Goal: Information Seeking & Learning: Learn about a topic

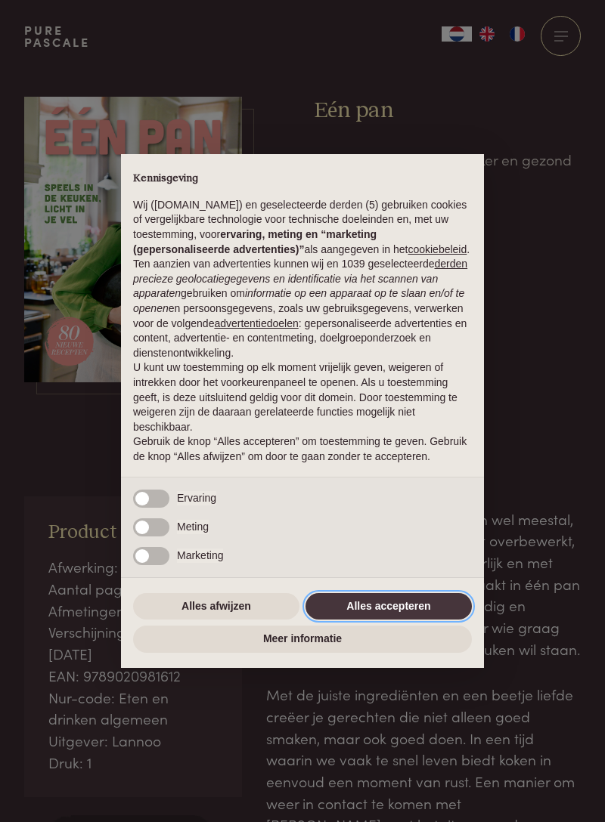
click at [425, 598] on button "Alles accepteren" at bounding box center [388, 606] width 166 height 27
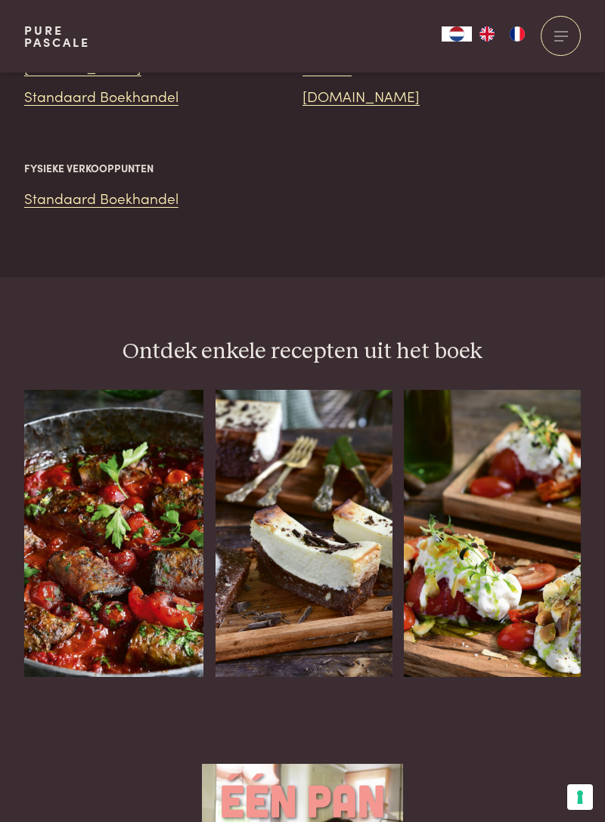
scroll to position [1715, 0]
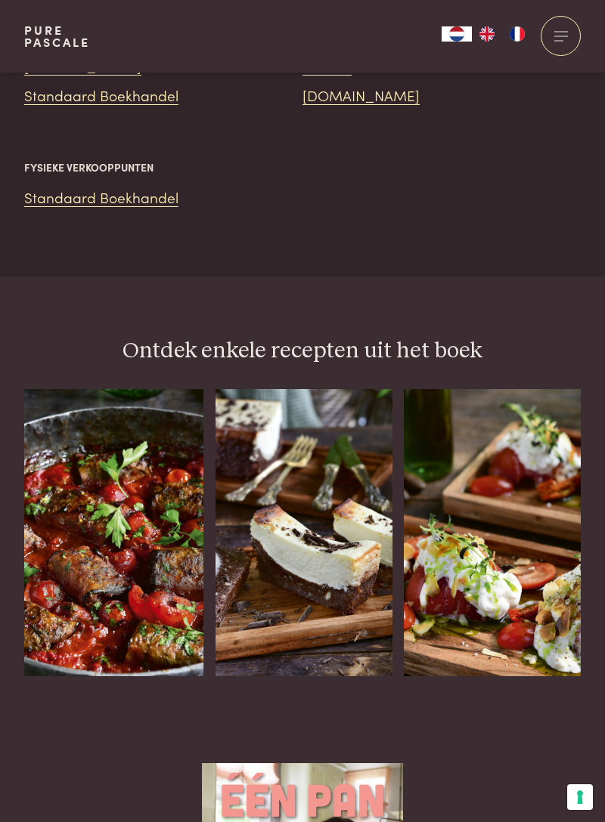
click at [147, 544] on img at bounding box center [113, 532] width 179 height 287
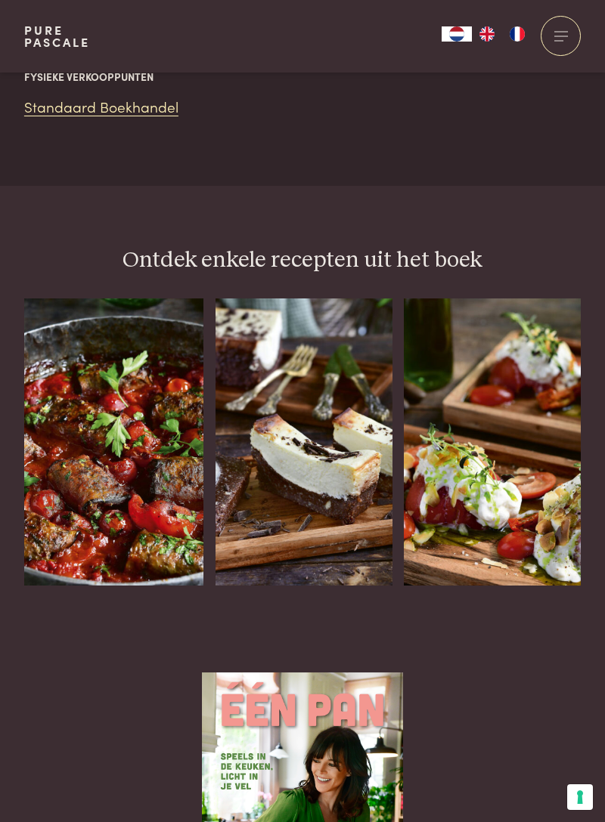
click at [355, 416] on img at bounding box center [303, 442] width 177 height 287
click at [520, 441] on img at bounding box center [492, 442] width 177 height 287
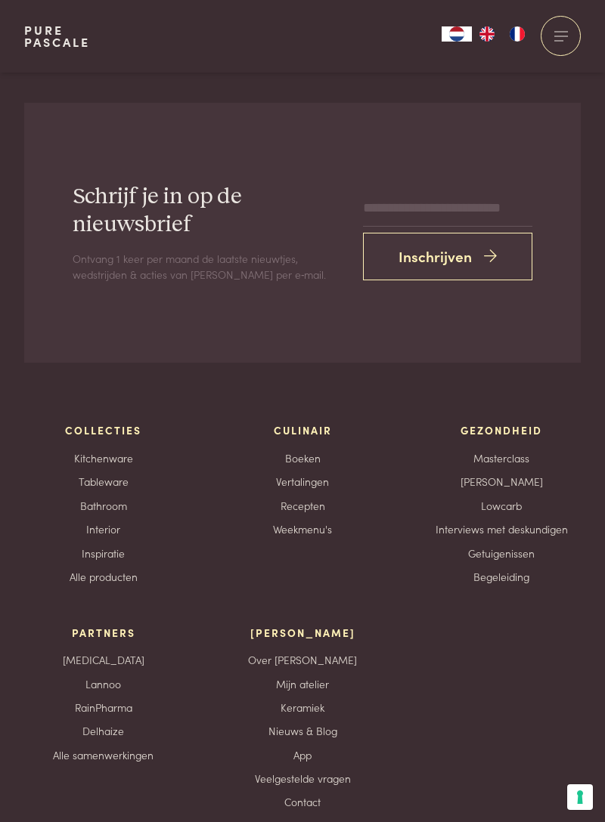
click at [308, 498] on link "Recepten" at bounding box center [302, 506] width 45 height 16
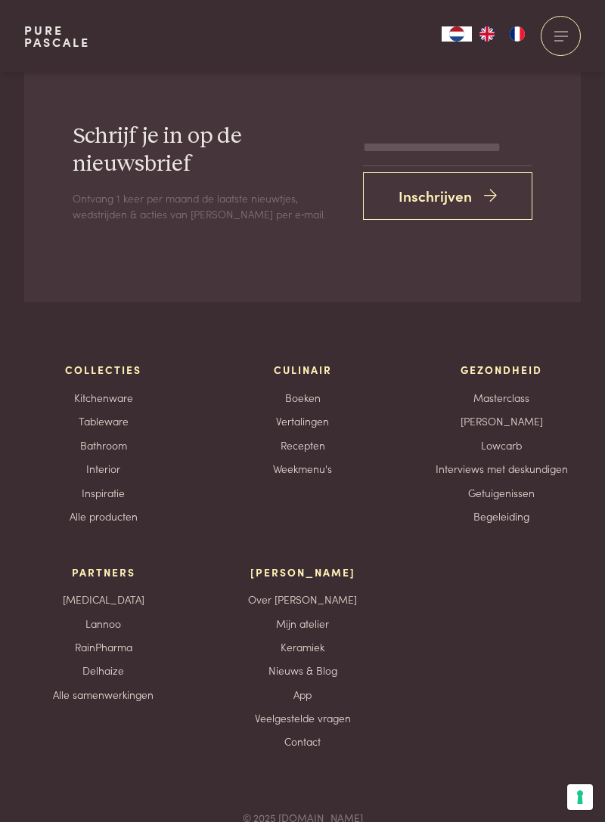
scroll to position [4865, 0]
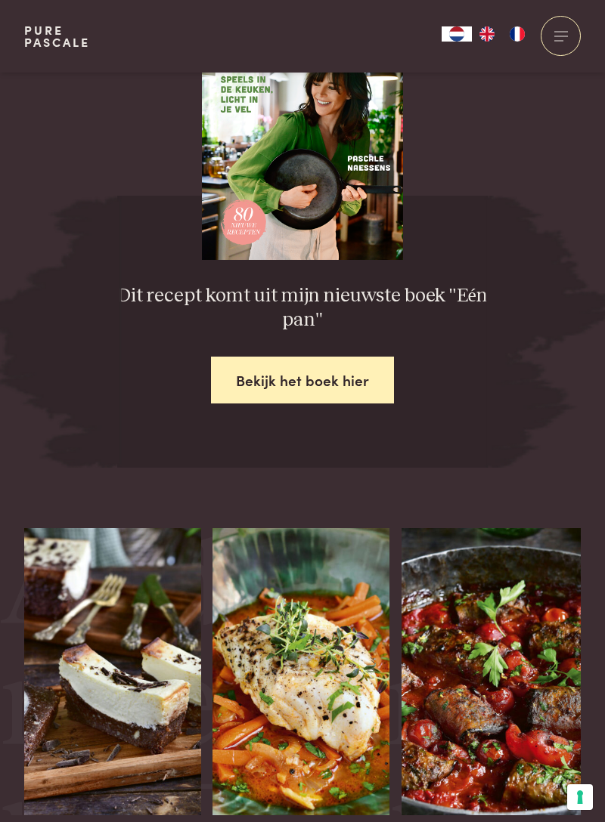
scroll to position [2119, 0]
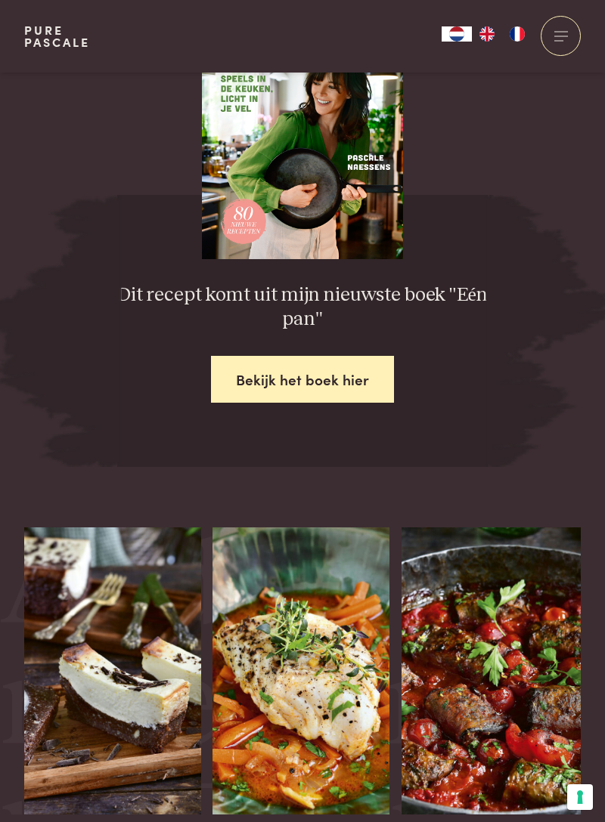
click at [316, 356] on link "Bekijk het boek hier" at bounding box center [302, 380] width 183 height 48
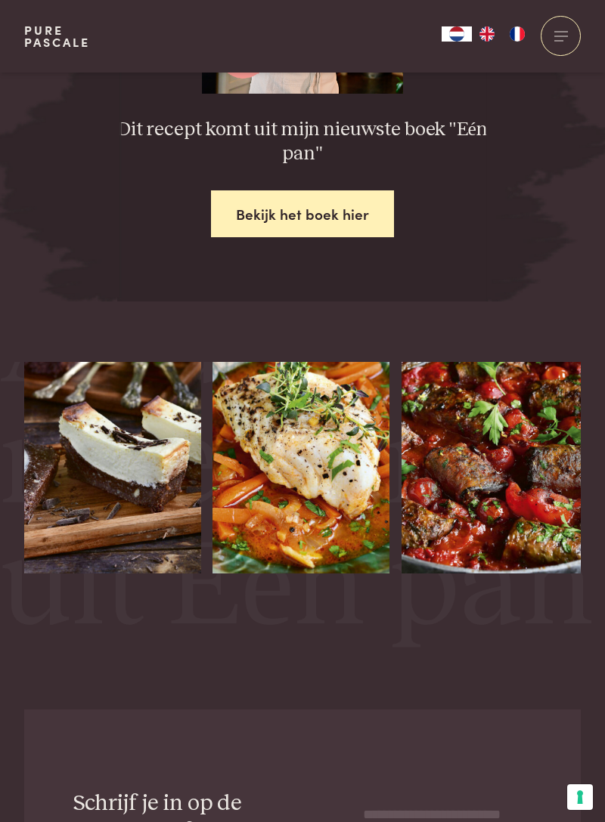
scroll to position [113, 0]
click at [463, 796] on input "email" at bounding box center [447, 814] width 169 height 36
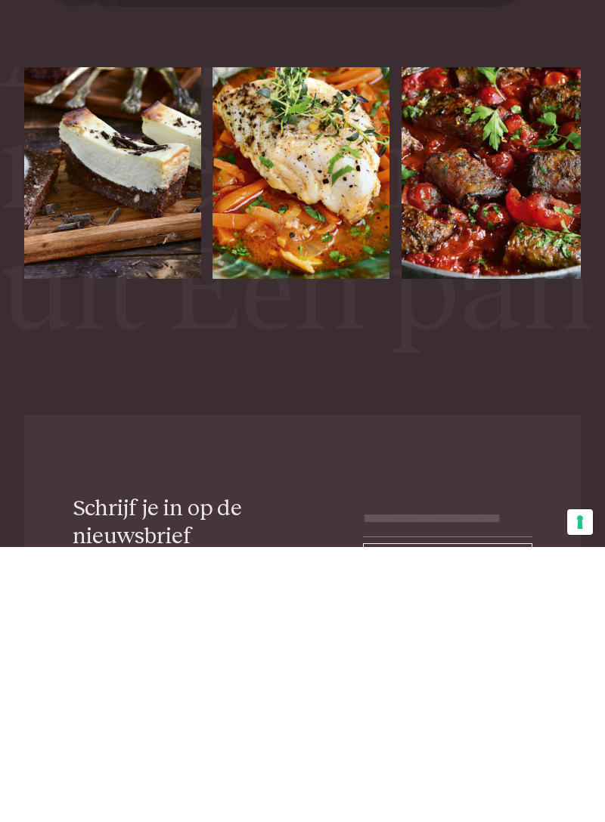
scroll to position [2481, 0]
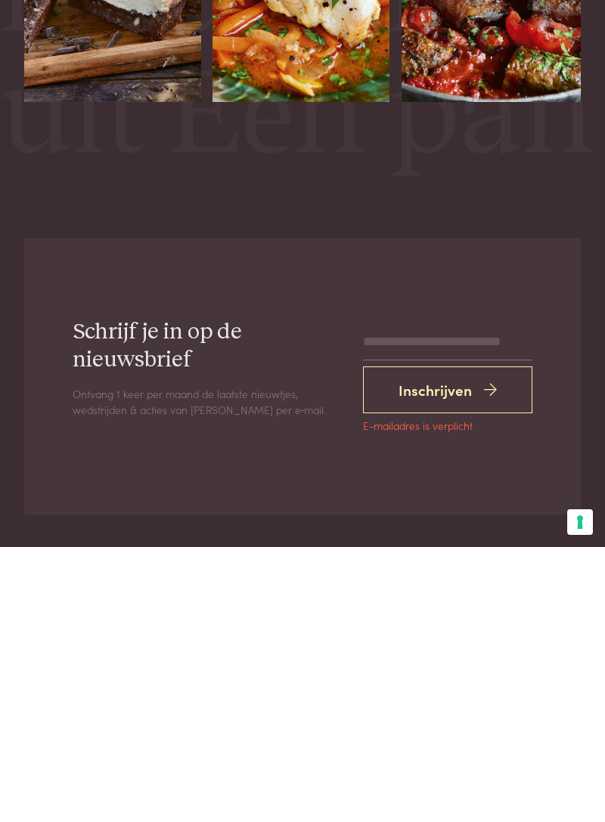
click at [491, 599] on input "email" at bounding box center [447, 617] width 169 height 36
type input "**********"
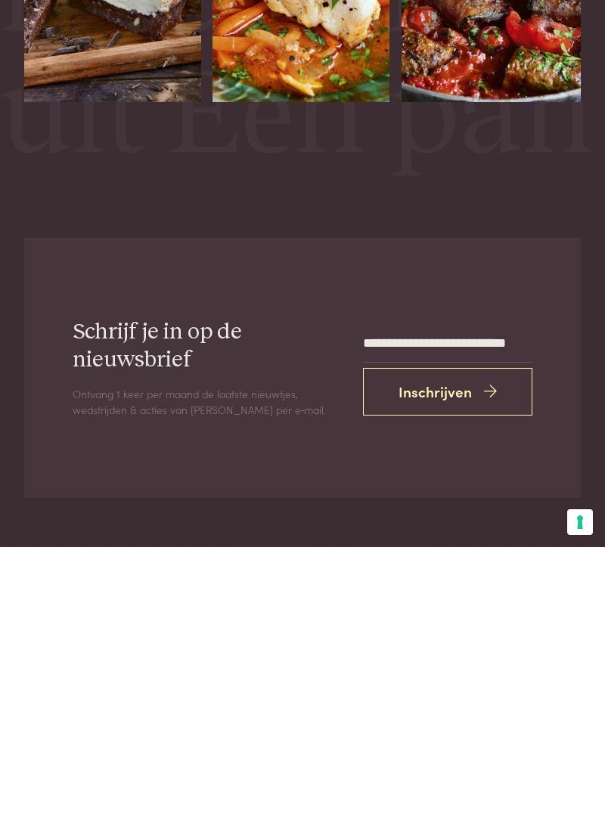
click at [481, 646] on button "Inschrijven" at bounding box center [447, 667] width 169 height 48
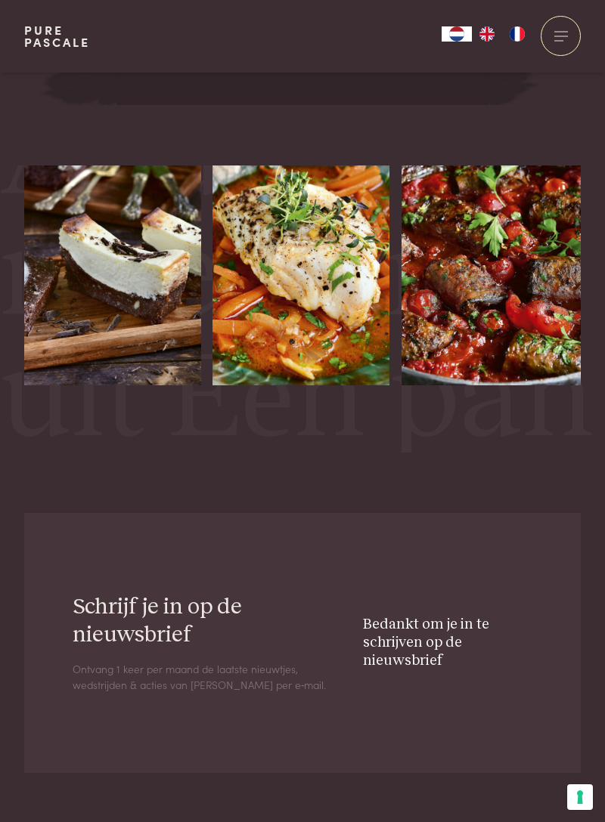
scroll to position [0, 0]
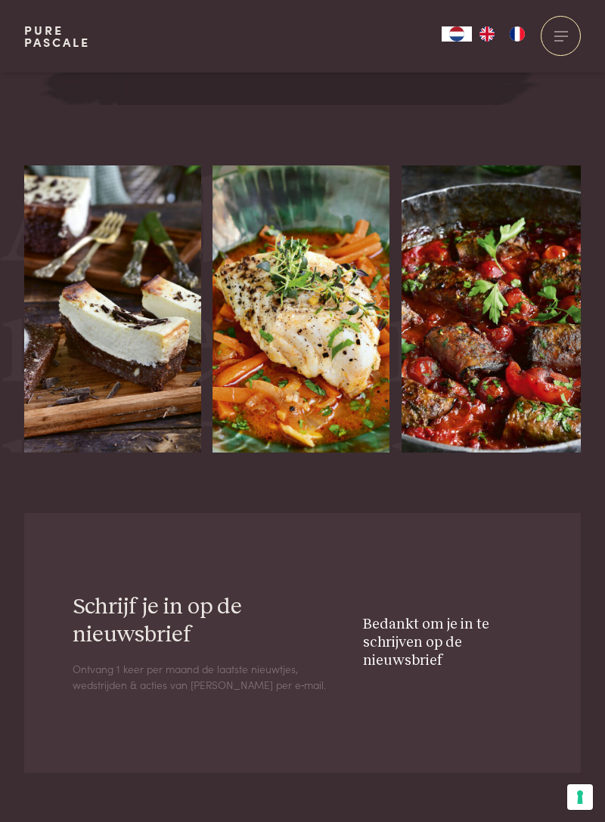
click at [329, 343] on img at bounding box center [300, 309] width 177 height 287
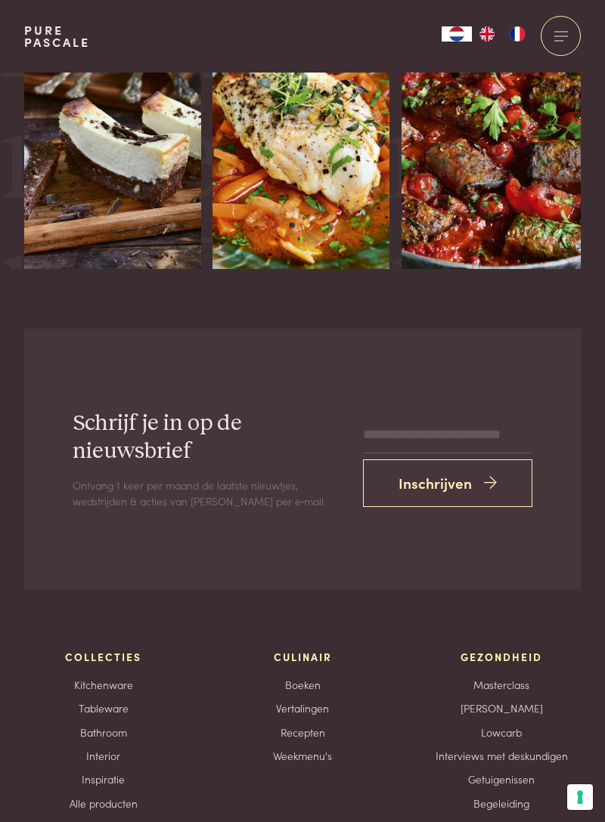
click at [525, 181] on img at bounding box center [490, 125] width 179 height 287
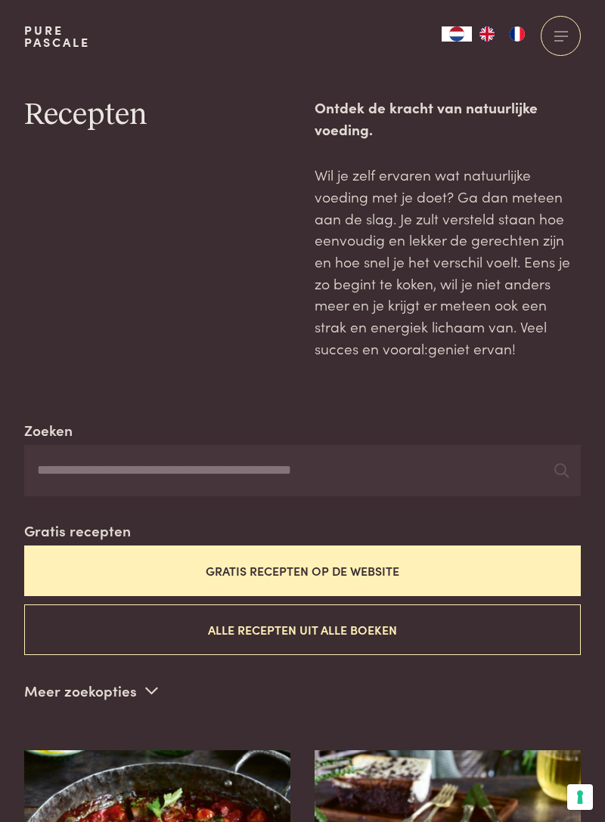
click at [494, 571] on button "Gratis recepten op de website" at bounding box center [302, 571] width 556 height 51
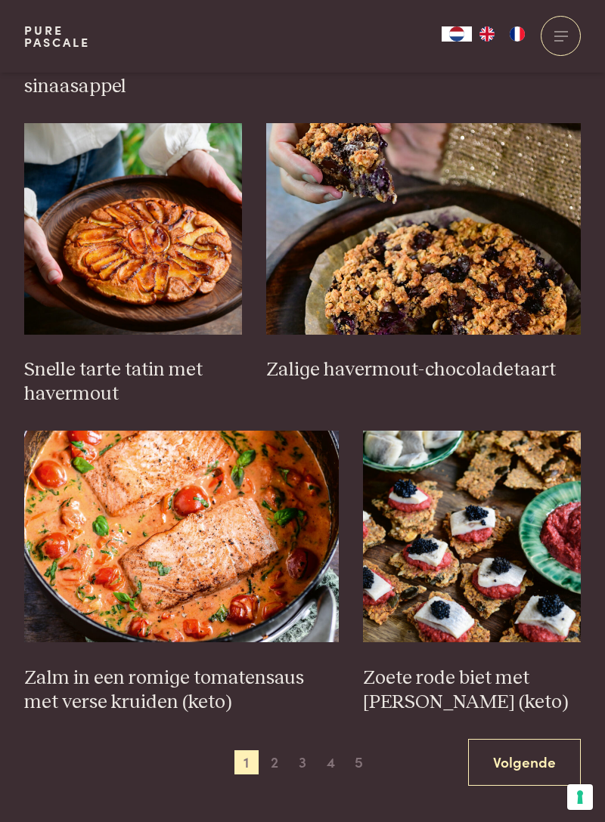
scroll to position [1860, 0]
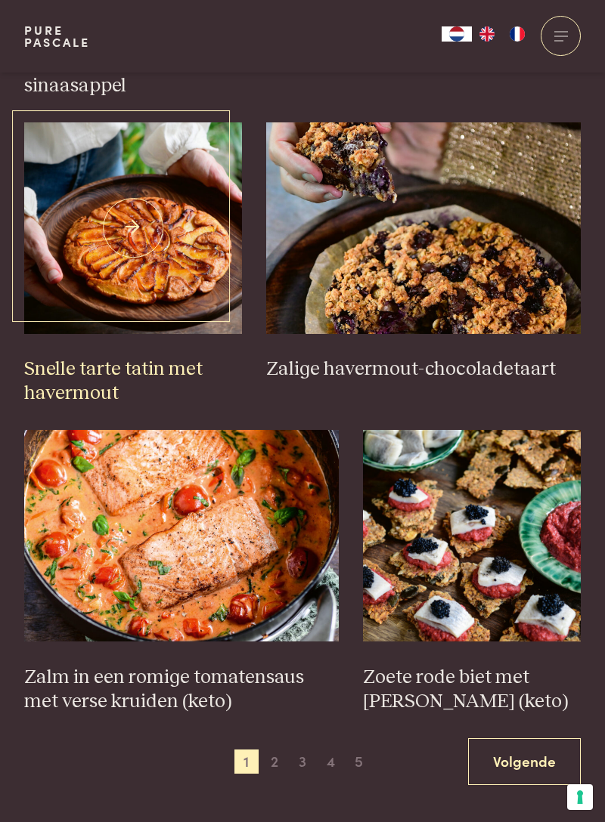
click at [147, 242] on img at bounding box center [133, 228] width 218 height 212
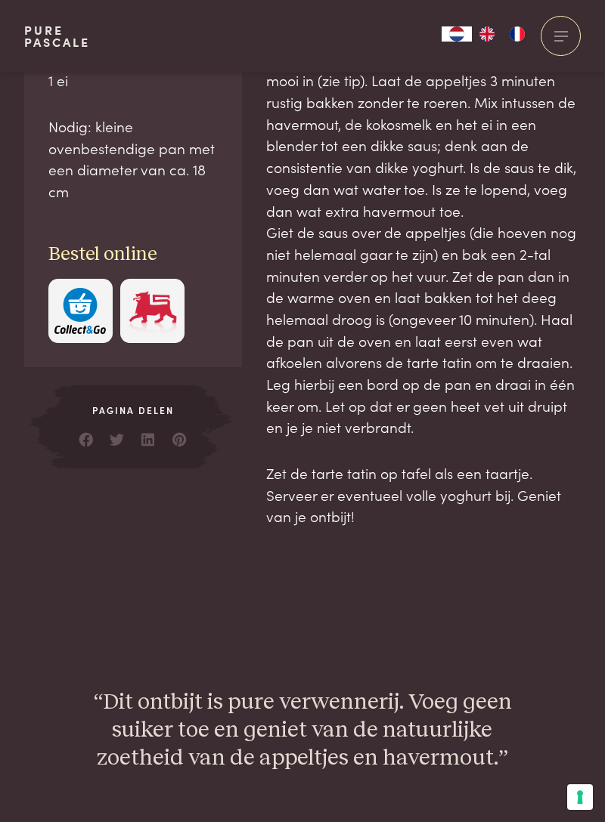
scroll to position [966, 0]
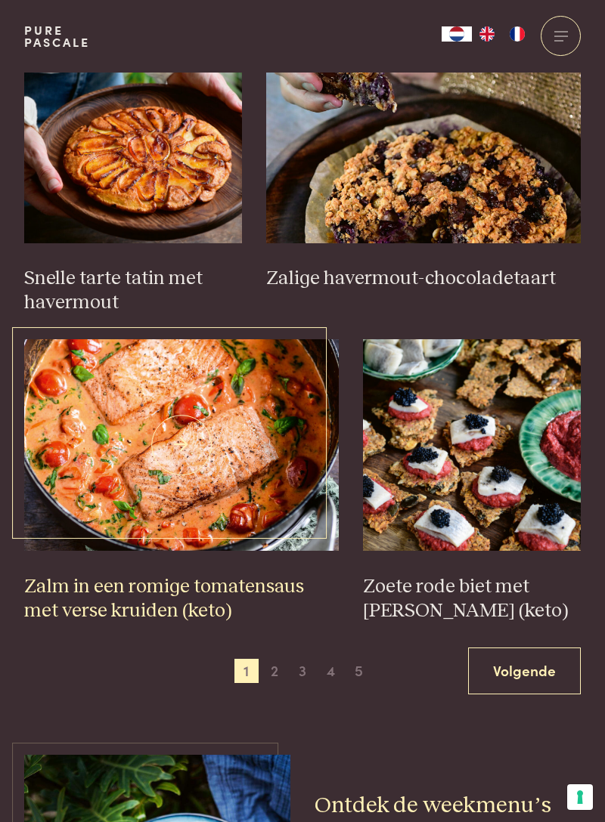
click at [225, 443] on img at bounding box center [181, 445] width 314 height 212
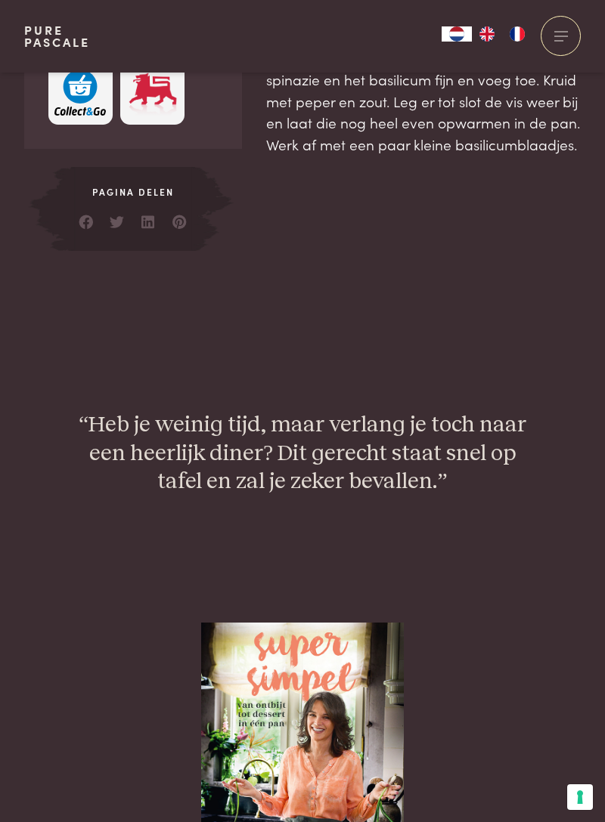
scroll to position [1204, 0]
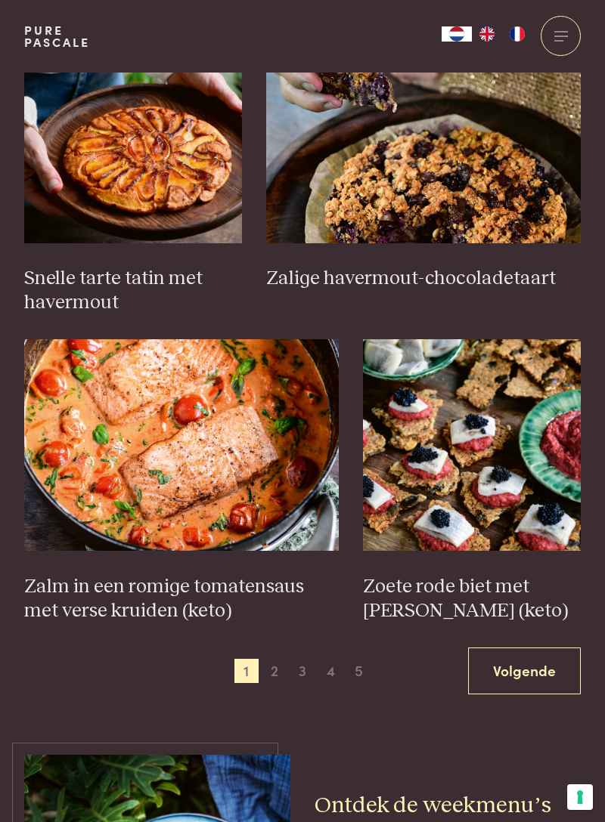
click at [544, 665] on link "Volgende" at bounding box center [524, 672] width 113 height 48
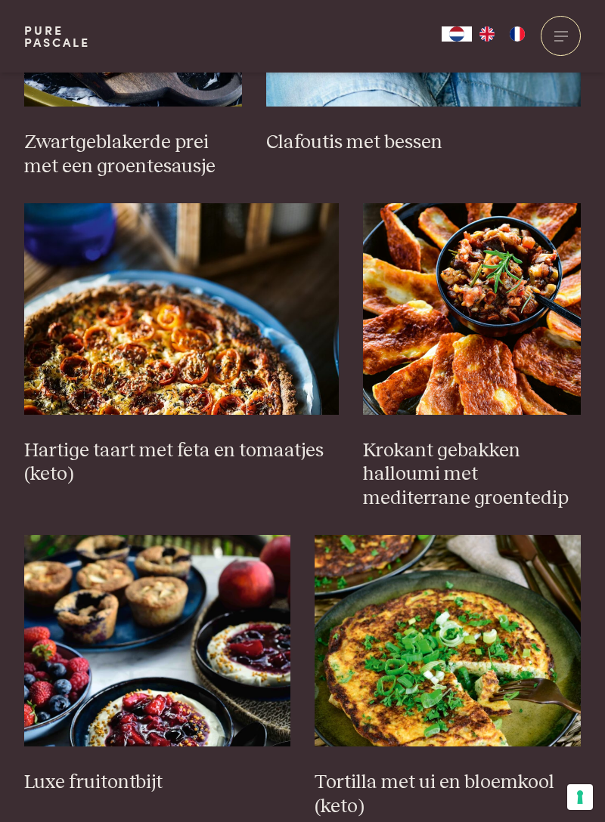
scroll to position [1141, 0]
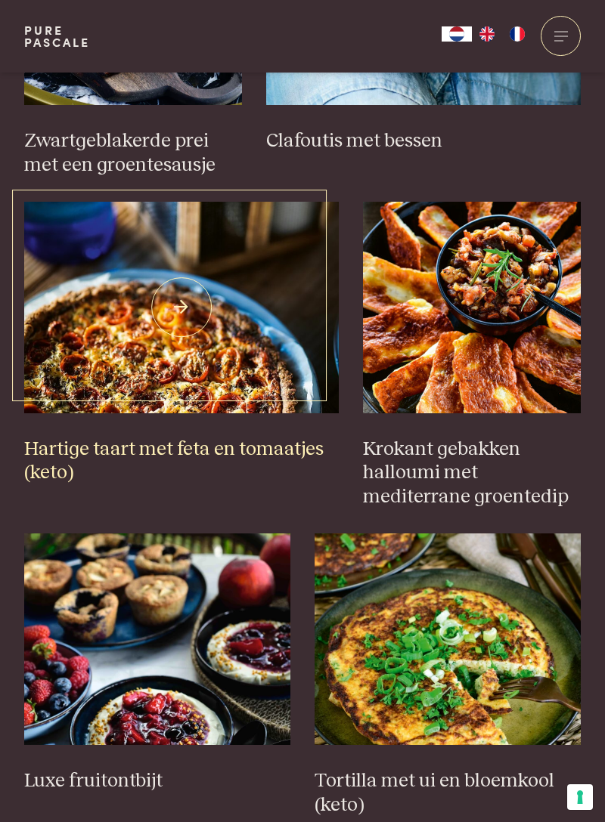
click at [180, 361] on img at bounding box center [181, 308] width 314 height 212
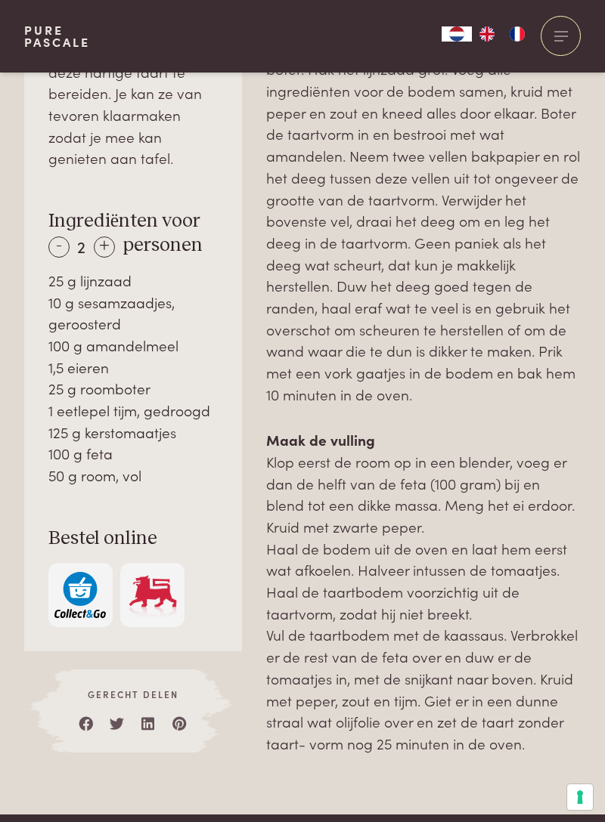
scroll to position [1043, 0]
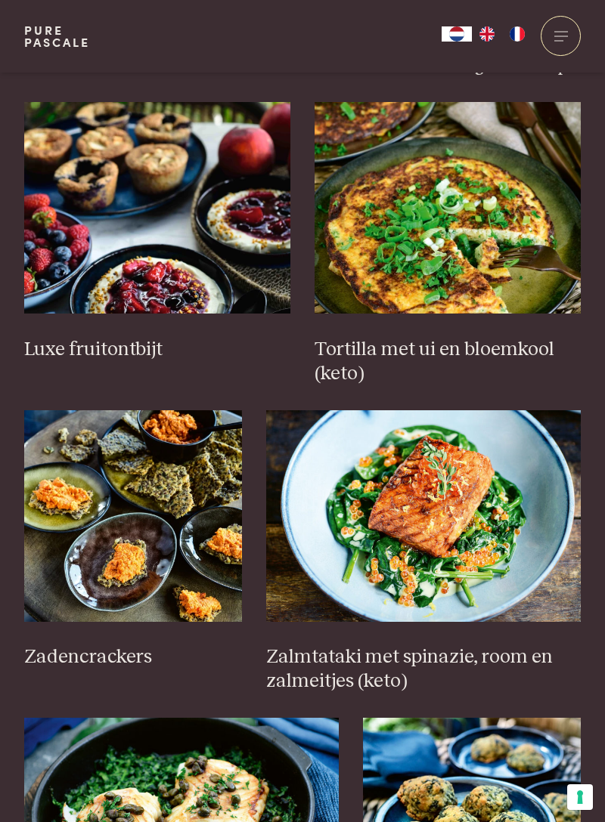
scroll to position [1574, 0]
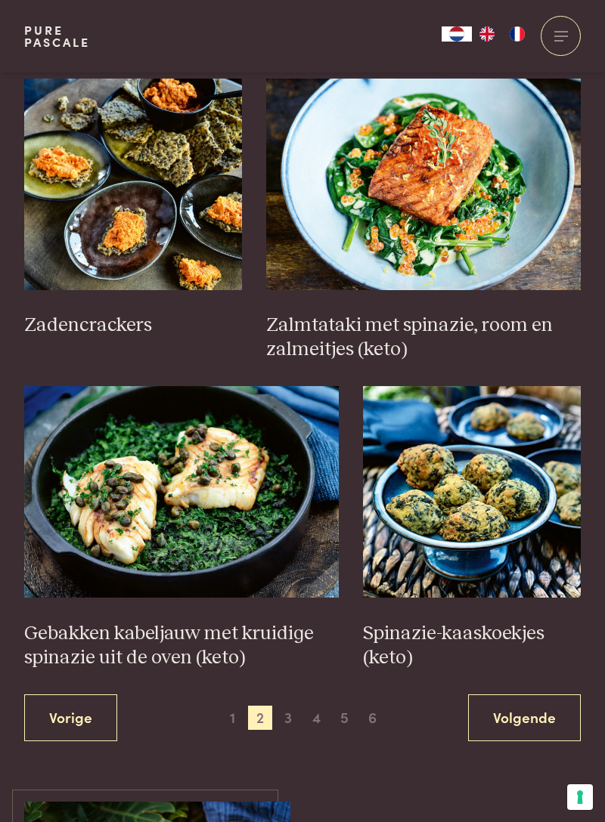
click at [538, 714] on link "Volgende" at bounding box center [524, 719] width 113 height 48
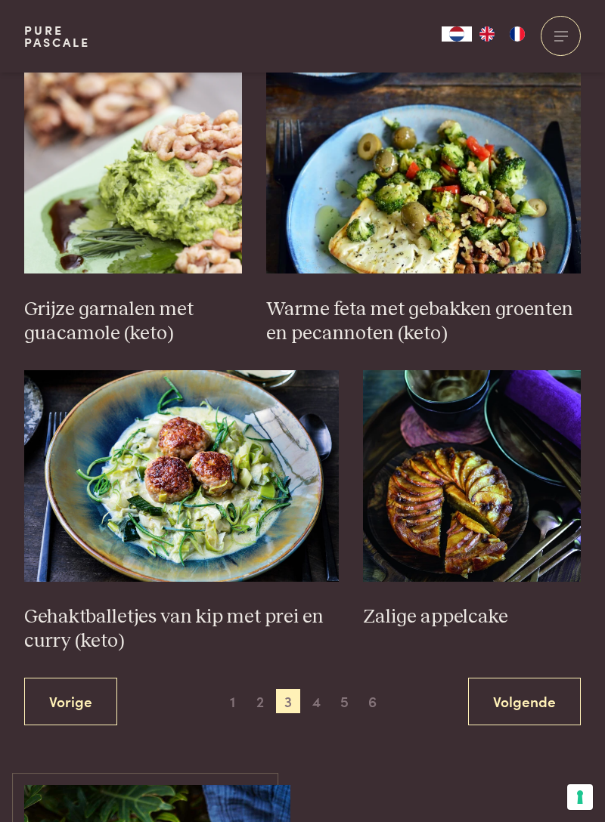
scroll to position [2017, 0]
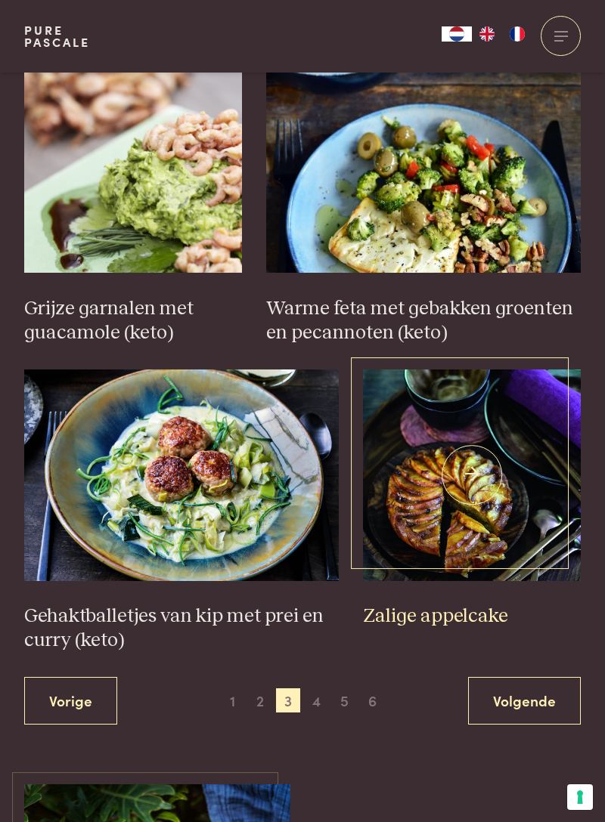
click at [499, 517] on img at bounding box center [472, 476] width 218 height 212
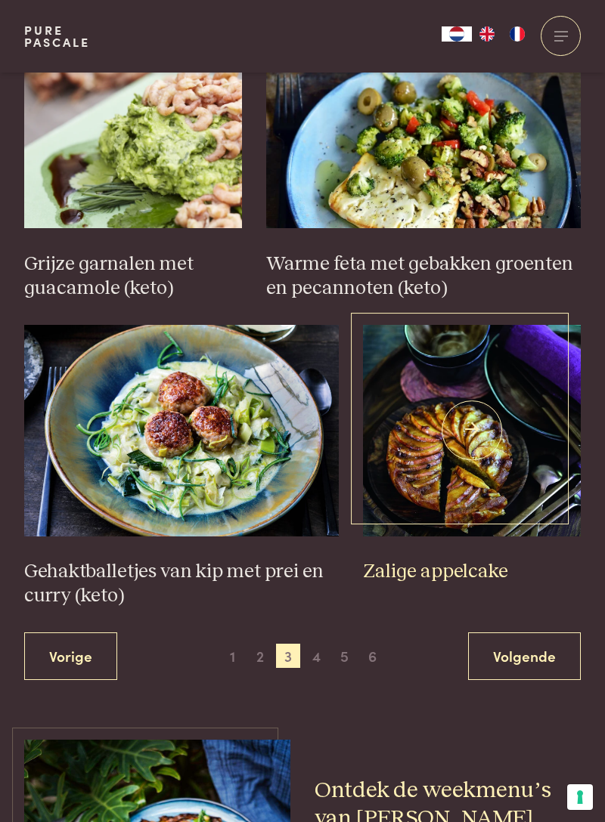
scroll to position [2108, 0]
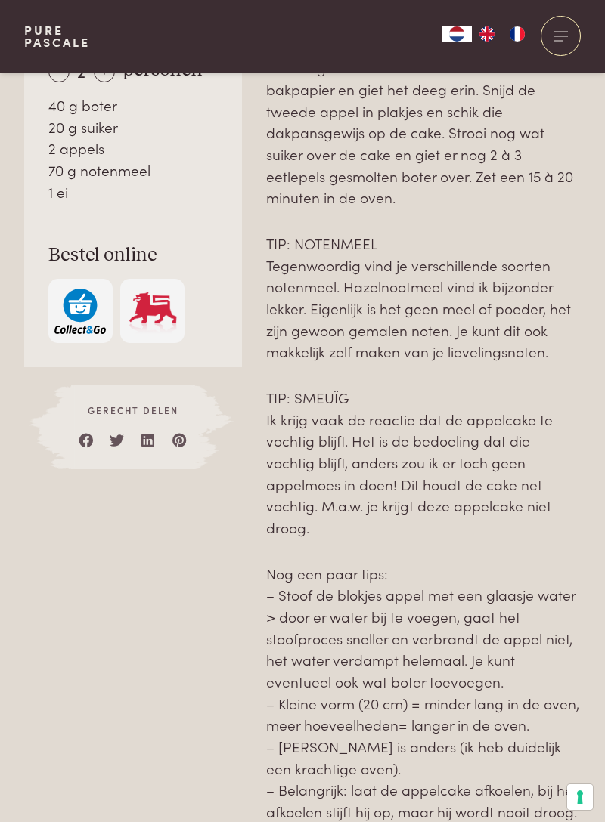
scroll to position [1129, 0]
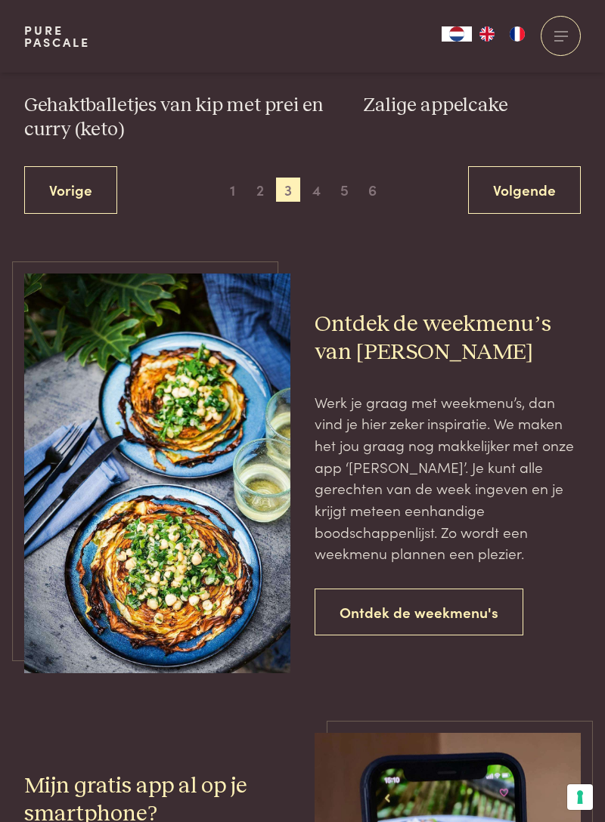
scroll to position [2531, 0]
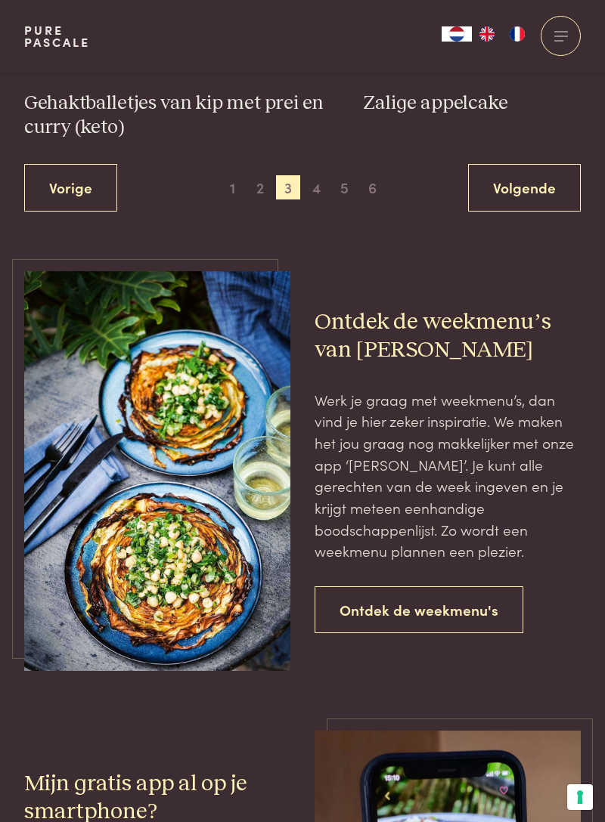
click at [481, 615] on link "Ontdek de weekmenu's" at bounding box center [418, 611] width 209 height 48
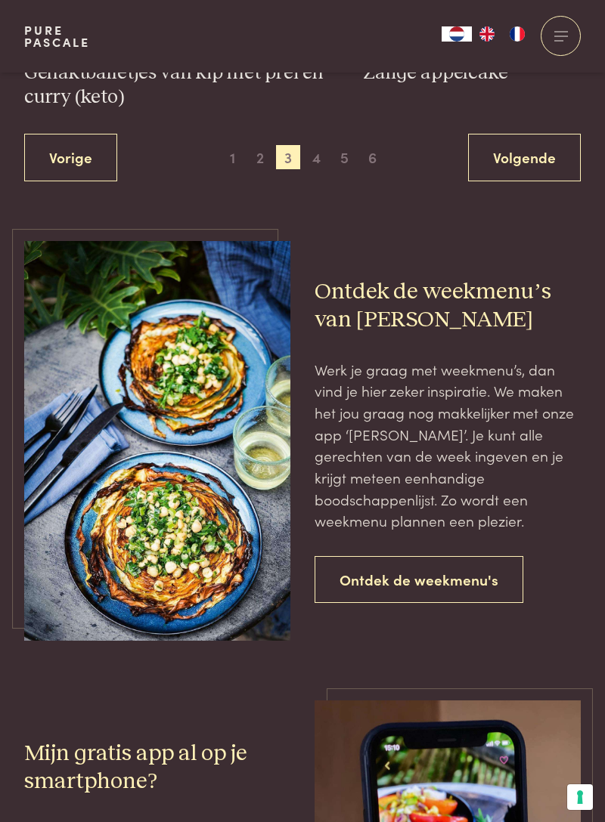
scroll to position [2621, 0]
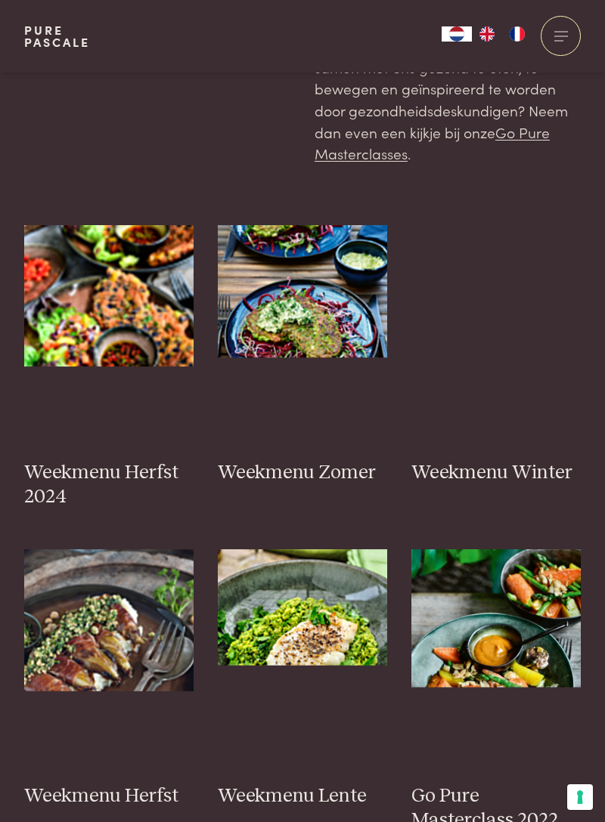
scroll to position [345, 0]
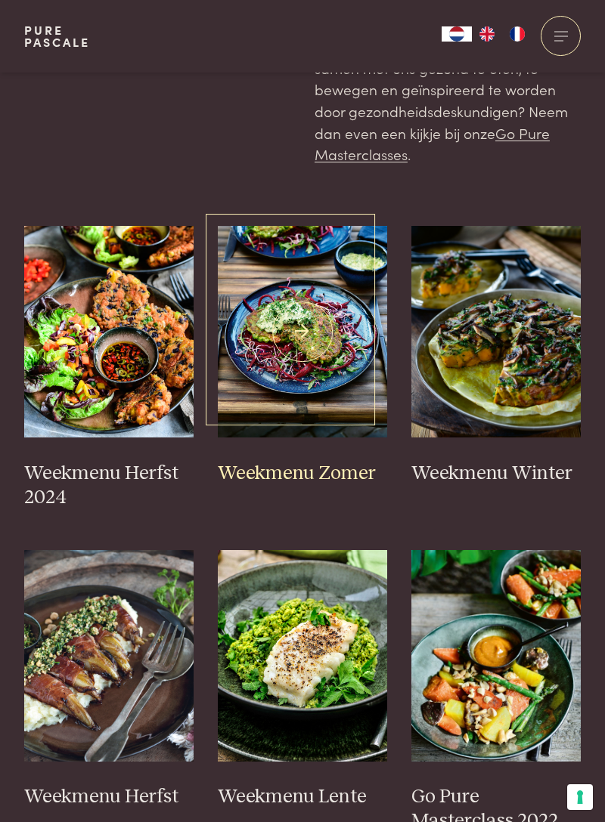
click at [311, 334] on img at bounding box center [302, 332] width 169 height 212
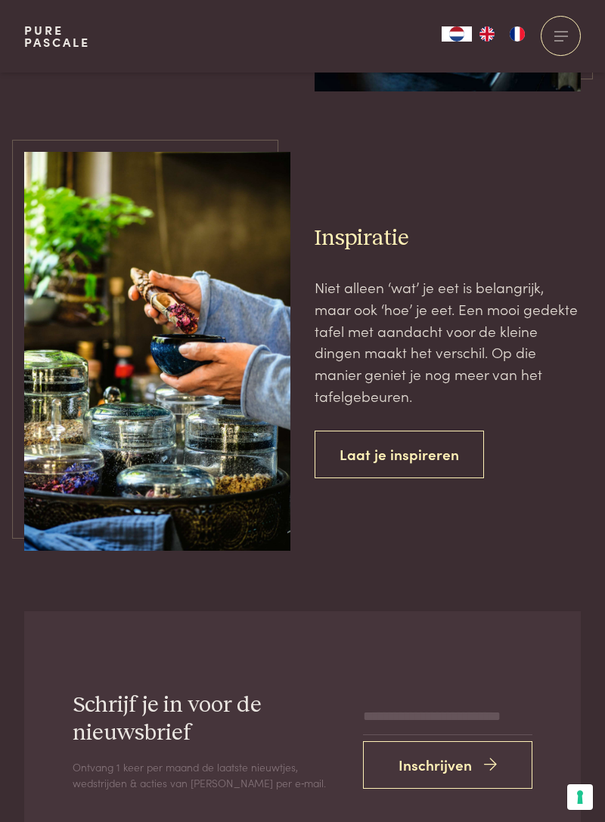
scroll to position [2621, 0]
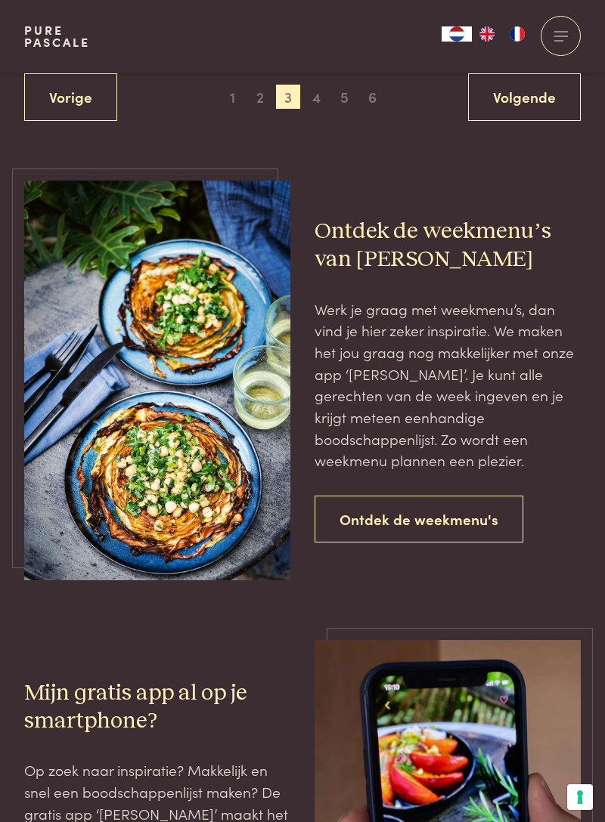
scroll to position [317, 0]
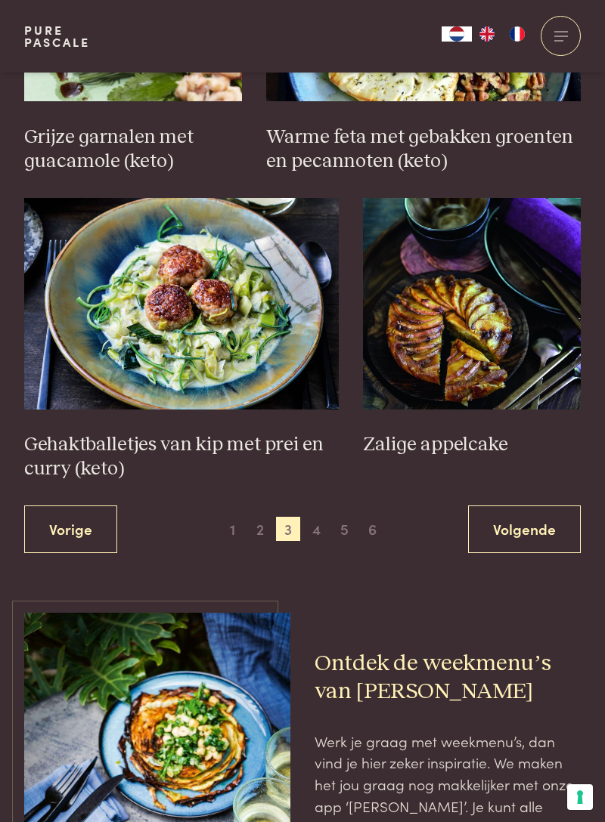
click at [536, 529] on link "Volgende" at bounding box center [524, 530] width 113 height 48
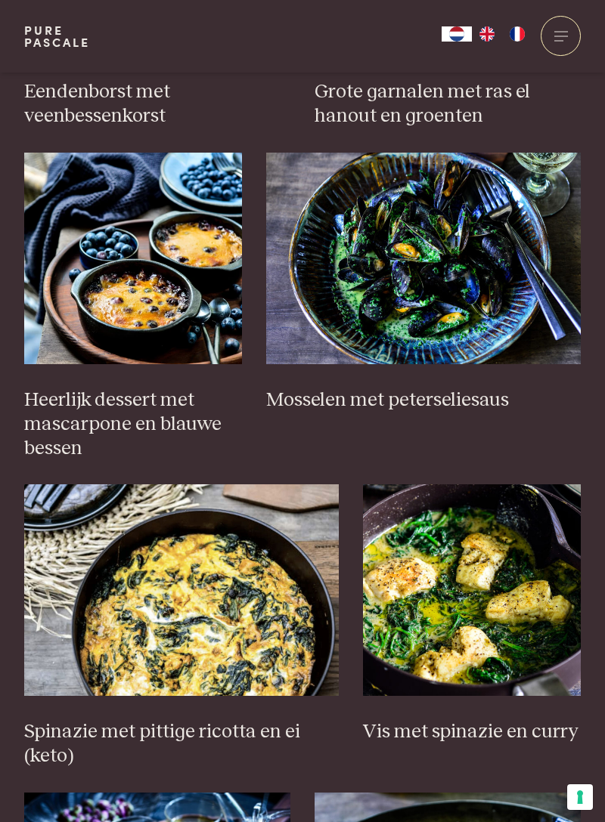
scroll to position [904, 0]
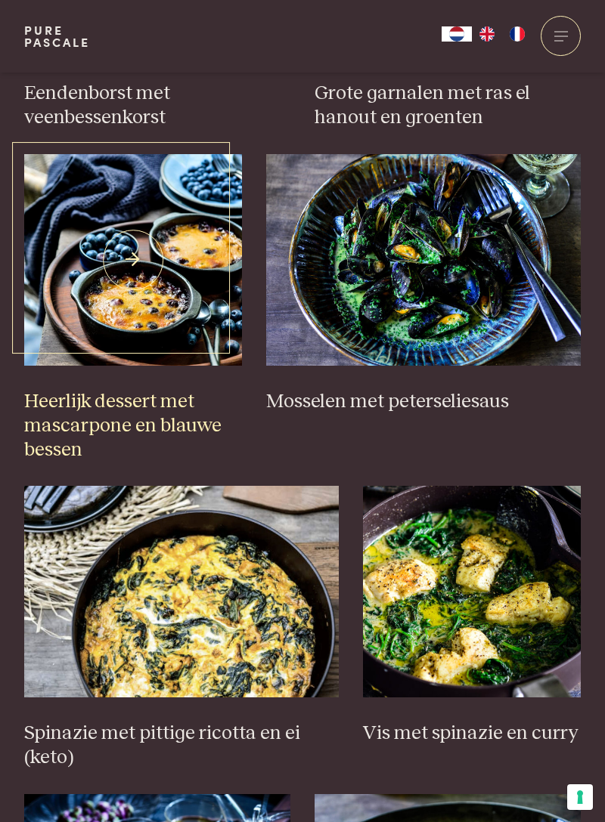
click at [157, 274] on img at bounding box center [133, 260] width 218 height 212
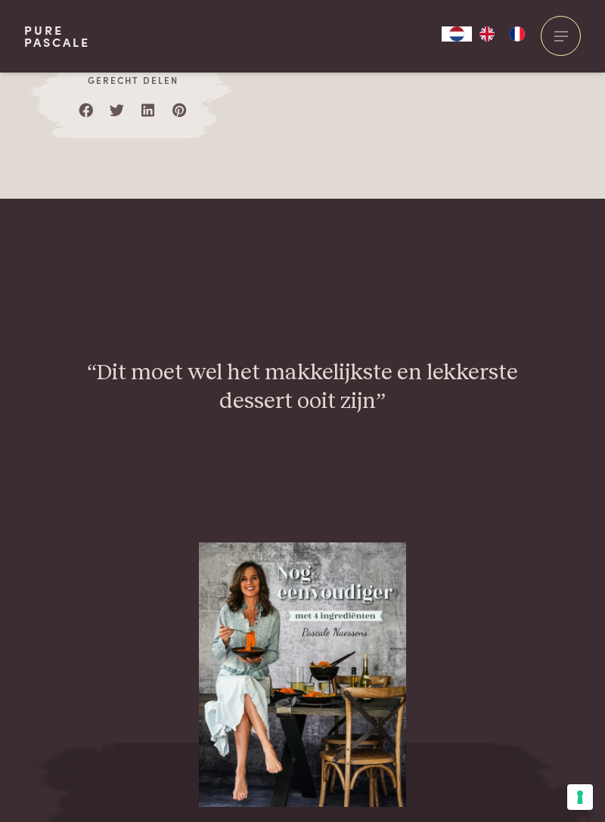
scroll to position [1438, 0]
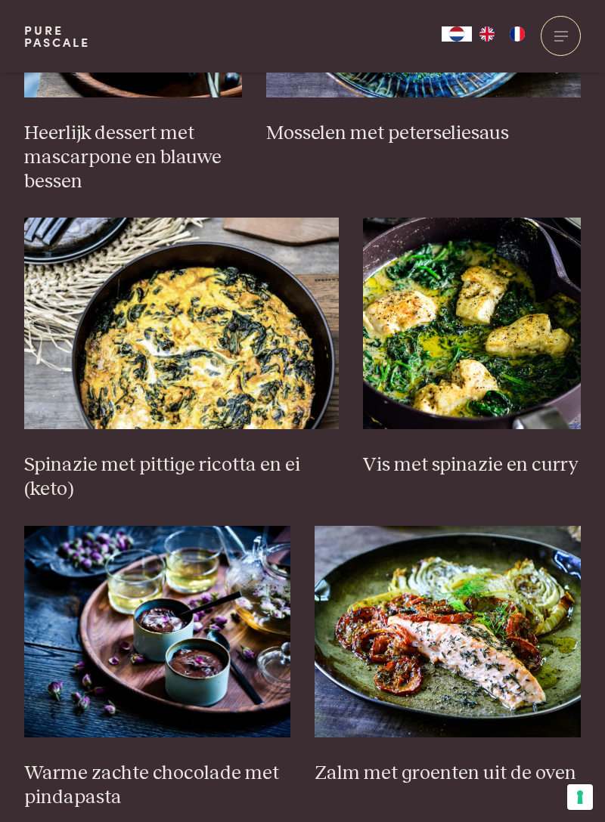
scroll to position [1174, 0]
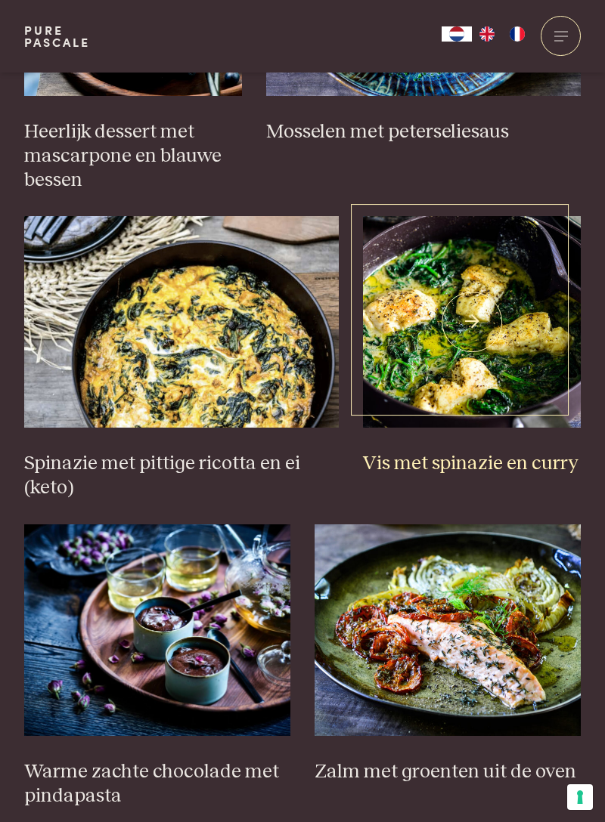
click at [499, 349] on img at bounding box center [472, 322] width 218 height 212
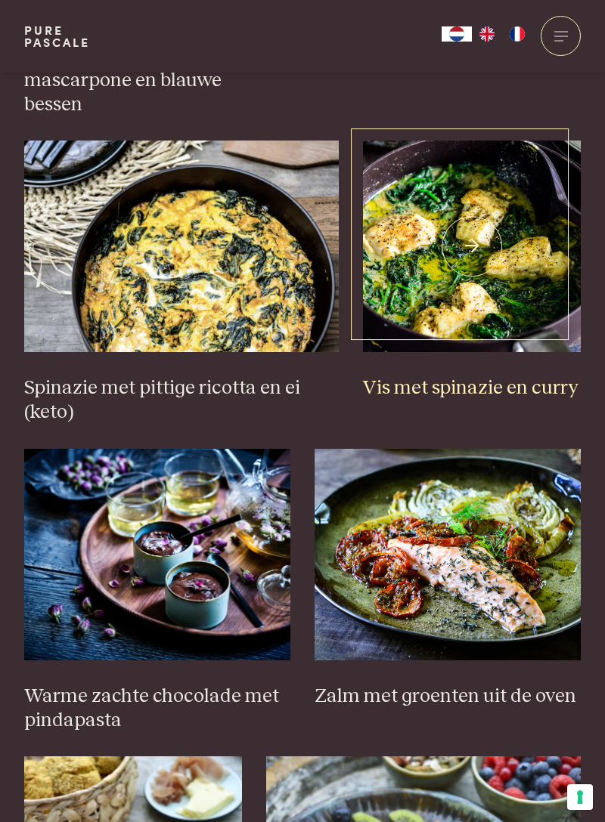
scroll to position [1265, 0]
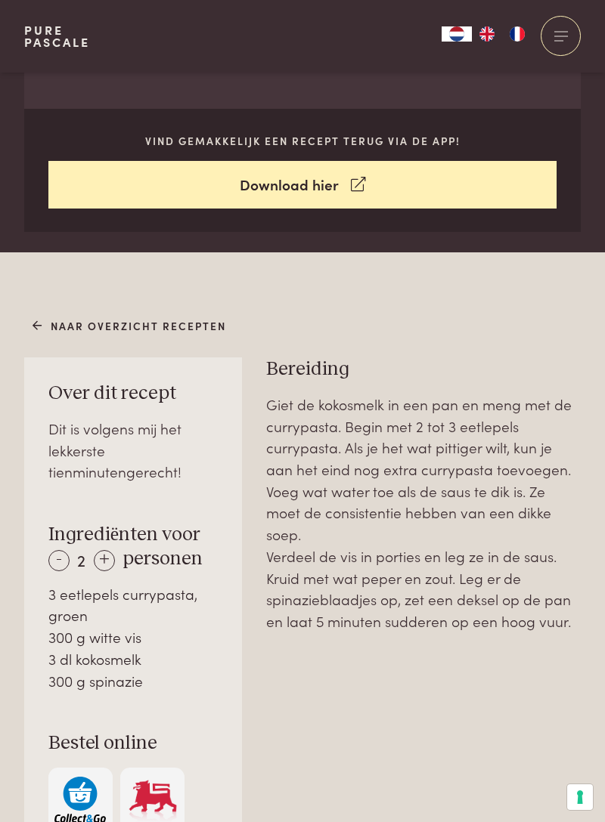
scroll to position [572, 0]
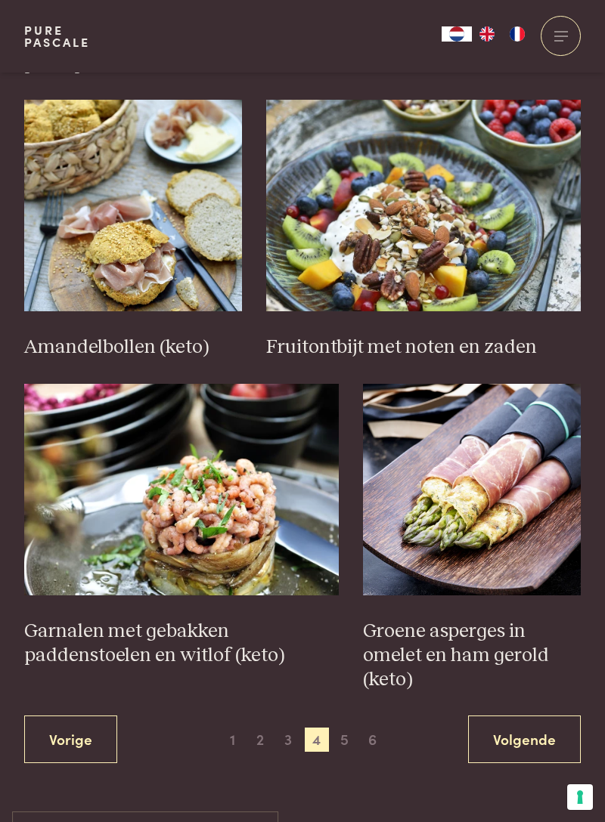
scroll to position [1908, 0]
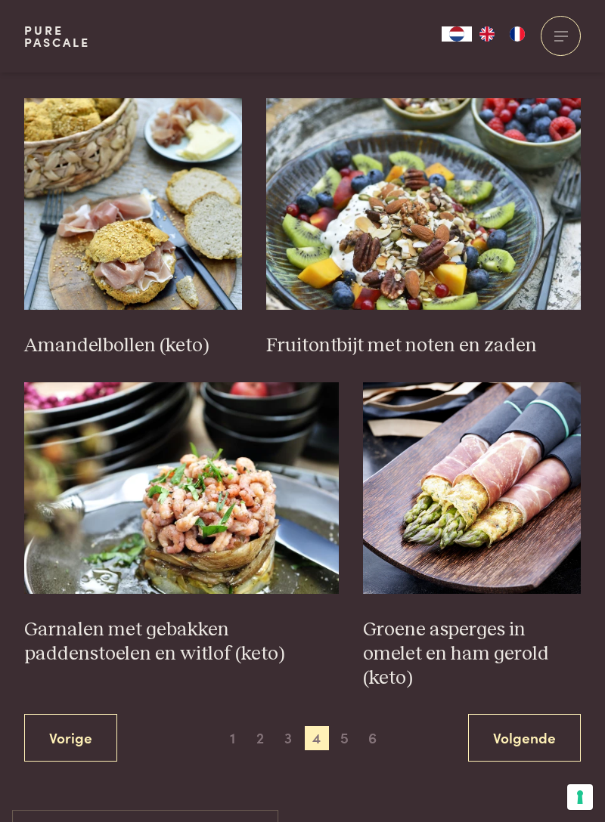
click at [539, 739] on link "Volgende" at bounding box center [524, 738] width 113 height 48
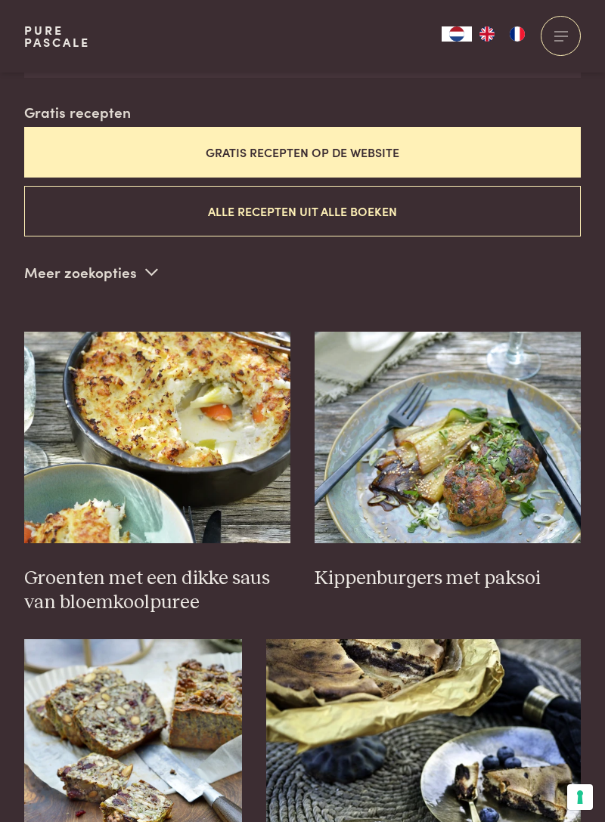
scroll to position [419, 0]
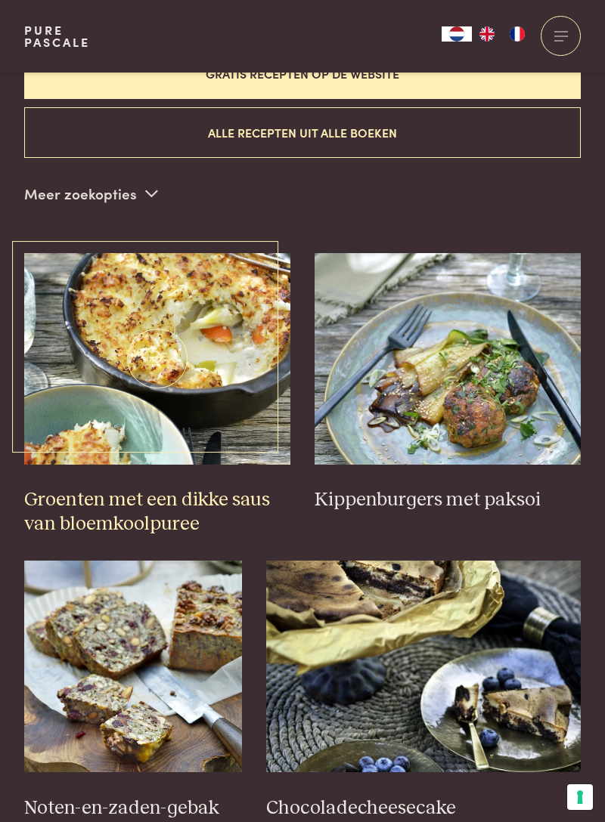
click at [194, 394] on img at bounding box center [157, 359] width 266 height 212
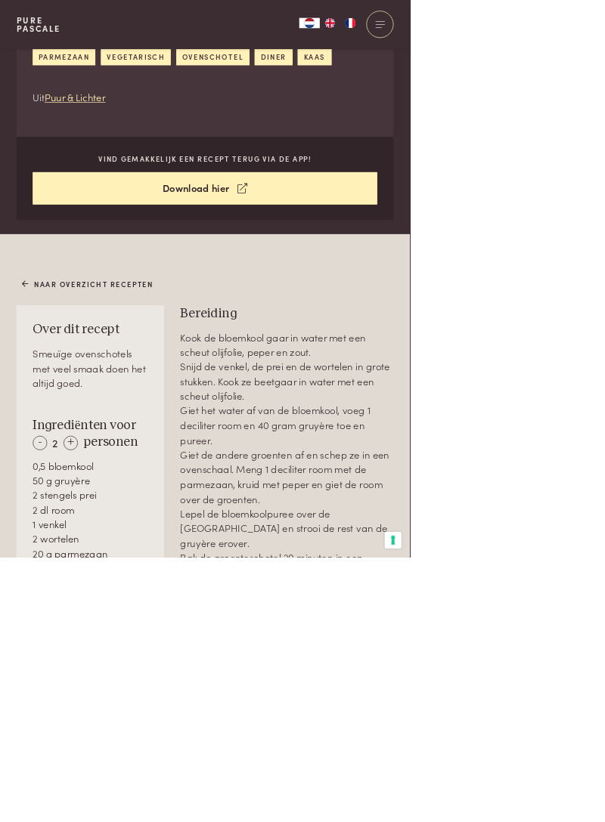
scroll to position [478, 0]
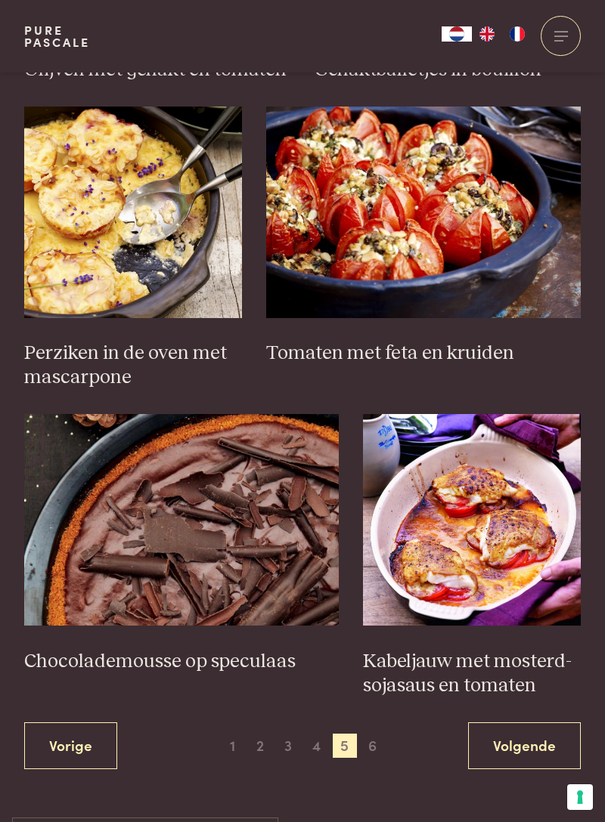
scroll to position [1847, 0]
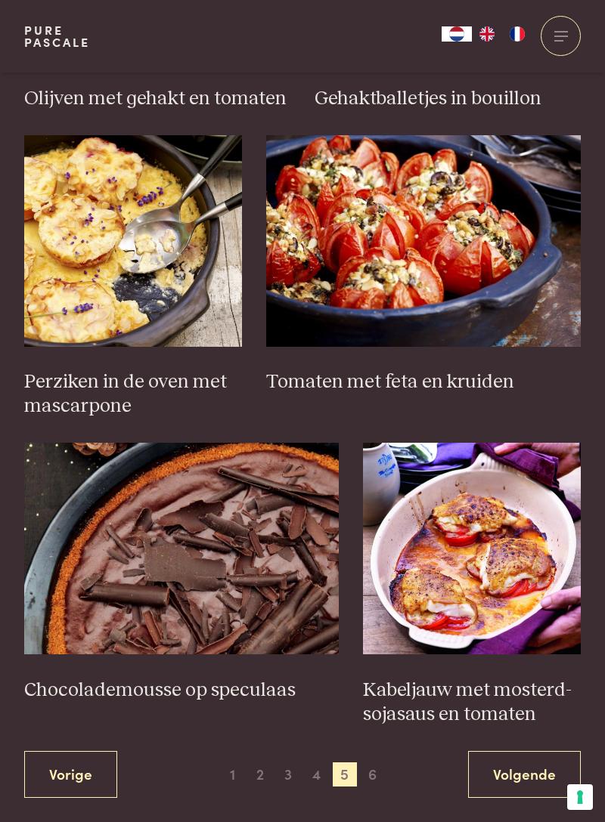
click at [547, 780] on link "Volgende" at bounding box center [524, 775] width 113 height 48
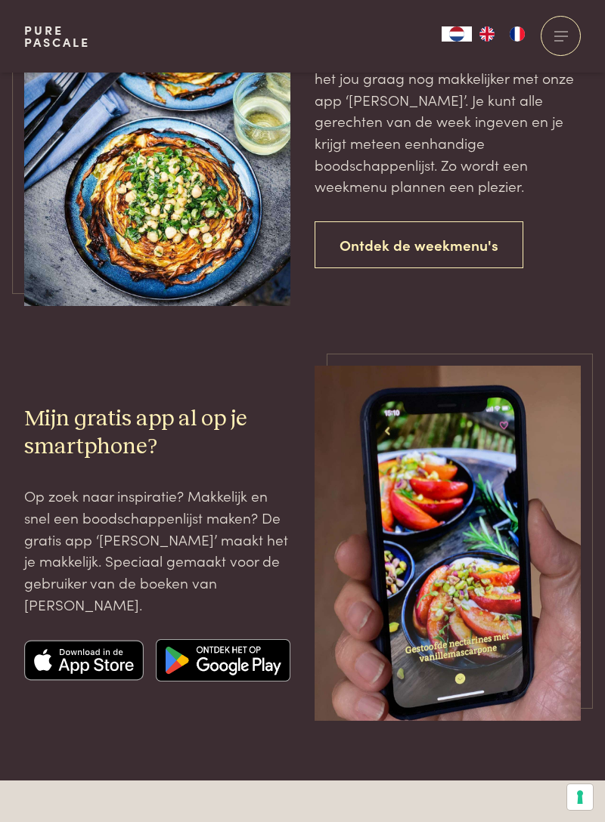
scroll to position [1260, 0]
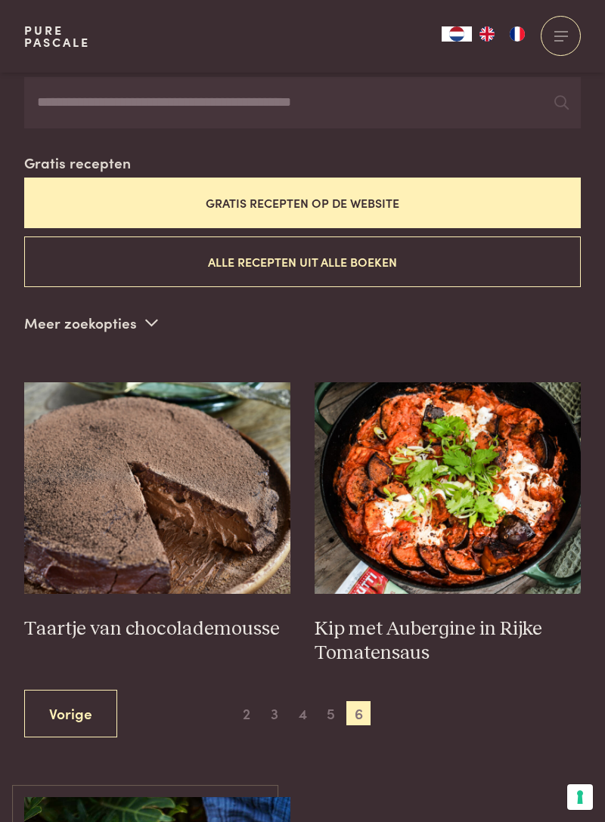
scroll to position [55, 0]
